Goal: Register for event/course

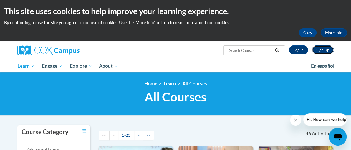
click at [325, 48] on link "Sign Up" at bounding box center [323, 50] width 22 height 9
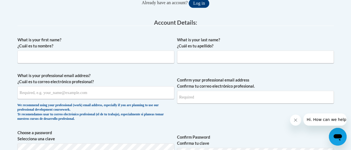
scroll to position [134, 0]
click at [155, 60] on input "What is your first name? ¿Cuál es tu nombre?" at bounding box center [95, 56] width 157 height 13
type input "[PERSON_NAME]"
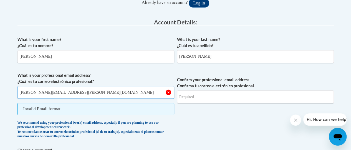
type input "[PERSON_NAME][EMAIL_ADDRESS][PERSON_NAME][DOMAIN_NAME]"
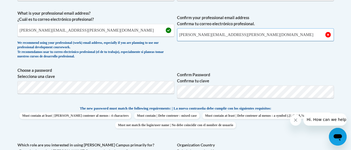
scroll to position [197, 0]
type input "[PERSON_NAME][EMAIL_ADDRESS][PERSON_NAME][DOMAIN_NAME]"
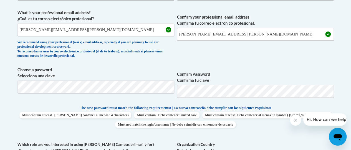
click at [212, 102] on div "What is your first name? ¿Cuál es tu nombre? [PERSON_NAME] What is your last na…" at bounding box center [175, 100] width 316 height 258
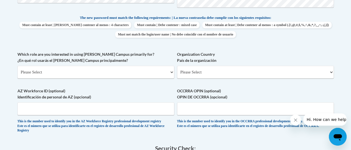
scroll to position [288, 0]
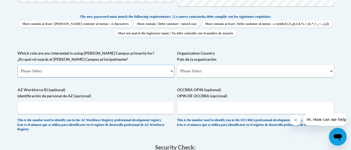
click at [171, 70] on select "Please Select College/University | Colegio/Universidad Community/Nonprofit Part…" at bounding box center [95, 71] width 157 height 13
select select "fbf2d438-af2f-41f8-98f1-81c410e29de3"
click at [17, 65] on select "Please Select College/University | Colegio/Universidad Community/Nonprofit Part…" at bounding box center [95, 71] width 157 height 13
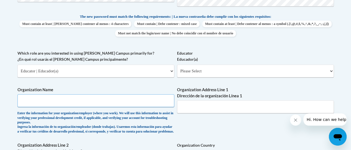
click at [153, 102] on input "Organization Name" at bounding box center [95, 100] width 157 height 13
type input "[GEOGRAPHIC_DATA]"
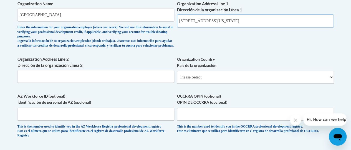
scroll to position [374, 0]
drag, startPoint x: 213, startPoint y: 22, endPoint x: 254, endPoint y: 19, distance: 41.5
click at [254, 19] on input "1111 Superior Ave Cleveland Ohio 44114" at bounding box center [255, 21] width 157 height 13
paste input "Metadata input"
type input "1111 Superior Ave"
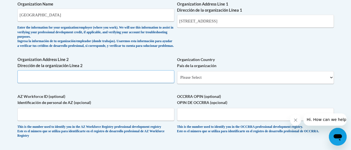
click at [127, 82] on input "Organization Address Line 2 Dirección de la organización Línea 2" at bounding box center [95, 76] width 157 height 13
type input "Cleveland, OH 44114"
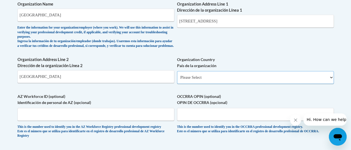
click at [243, 80] on select "Please Select United States | Estados Unidos Outside of the United States | Fue…" at bounding box center [255, 77] width 157 height 13
select select "ad49bcad-a171-4b2e-b99c-48b446064914"
click at [177, 76] on select "Please Select United States | Estados Unidos Outside of the United States | Fue…" at bounding box center [255, 77] width 157 height 13
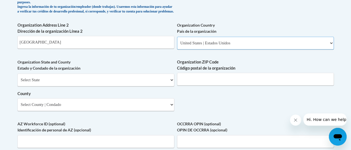
scroll to position [408, 0]
click at [152, 85] on select "Select State Alabama Alaska Arizona Arkansas California Colorado Connecticut De…" at bounding box center [95, 79] width 157 height 13
select select "Ohio"
click at [17, 77] on select "Select State Alabama Alaska Arizona Arkansas California Colorado Connecticut De…" at bounding box center [95, 79] width 157 height 13
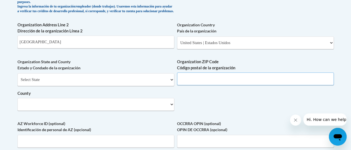
click at [199, 84] on input "Organization ZIP Code Código postal de la organización" at bounding box center [255, 78] width 157 height 13
type input "44114"
click at [134, 44] on input "Cleveland, OH 44114" at bounding box center [95, 42] width 157 height 13
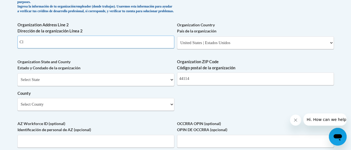
type input "C"
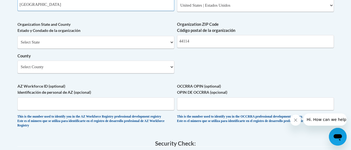
scroll to position [447, 0]
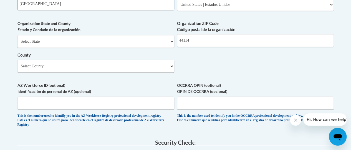
type input "Cleveland"
click at [144, 71] on select "Select County Adams Allen Ashland Ashtabula Athens Auglaize Belmont Brown Butle…" at bounding box center [95, 66] width 157 height 13
select select "Cuyahoga"
click at [17, 64] on select "Select County Adams Allen Ashland Ashtabula Athens Auglaize Belmont Brown Butle…" at bounding box center [95, 66] width 157 height 13
click at [193, 109] on input "OCCRRA OPIN (optional) OPIN DE OCCRRA (opcional)" at bounding box center [255, 103] width 157 height 13
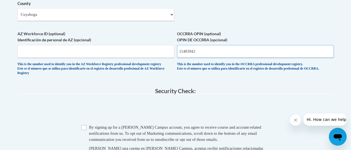
scroll to position [501, 0]
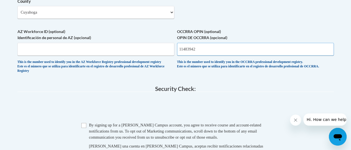
type input "11483942"
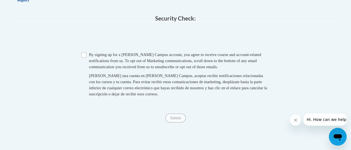
scroll to position [571, 0]
click at [84, 57] on input "Checkbox" at bounding box center [83, 54] width 5 height 5
checkbox input "true"
click at [174, 122] on input "Submit" at bounding box center [175, 118] width 20 height 9
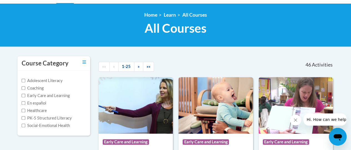
scroll to position [69, 0]
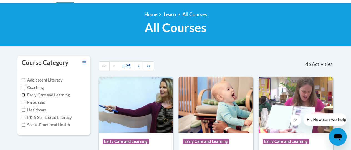
click at [22, 95] on input "Early Care and Learning" at bounding box center [24, 95] width 4 height 4
checkbox input "true"
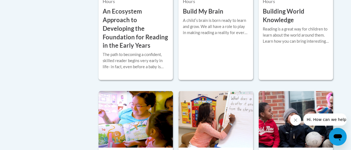
scroll to position [225, 0]
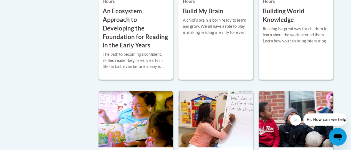
click at [157, 21] on h3 "An Ecosystem Approach to Developing the Foundation for Reading in the Early Yea…" at bounding box center [136, 28] width 66 height 43
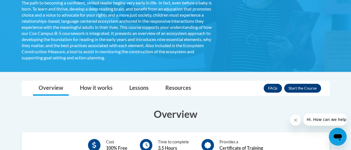
scroll to position [145, 0]
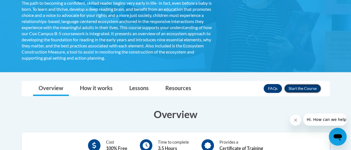
click at [303, 91] on button "Enroll" at bounding box center [302, 88] width 37 height 9
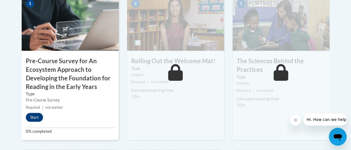
scroll to position [219, 0]
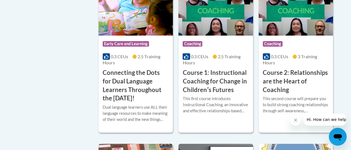
scroll to position [337, 0]
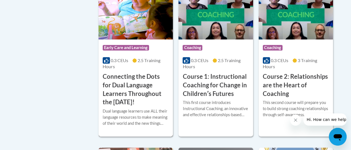
click at [150, 74] on h3 "Connecting the Dots for Dual Language Learners Throughout the [DATE]!" at bounding box center [136, 89] width 66 height 34
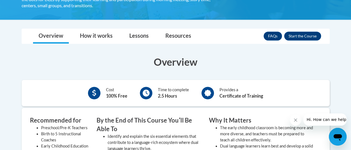
scroll to position [152, 0]
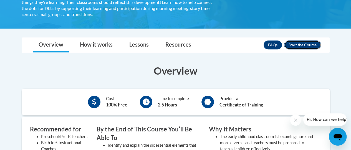
click at [300, 46] on button "Enroll" at bounding box center [302, 45] width 37 height 9
